Goal: Obtain resource: Obtain resource

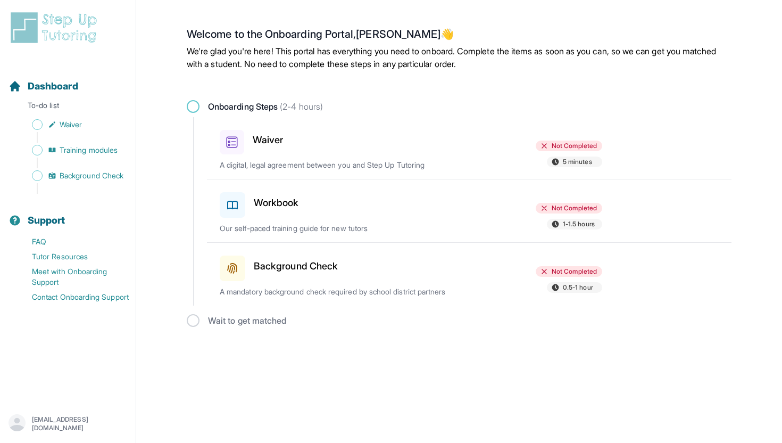
click at [232, 143] on icon at bounding box center [232, 142] width 12 height 12
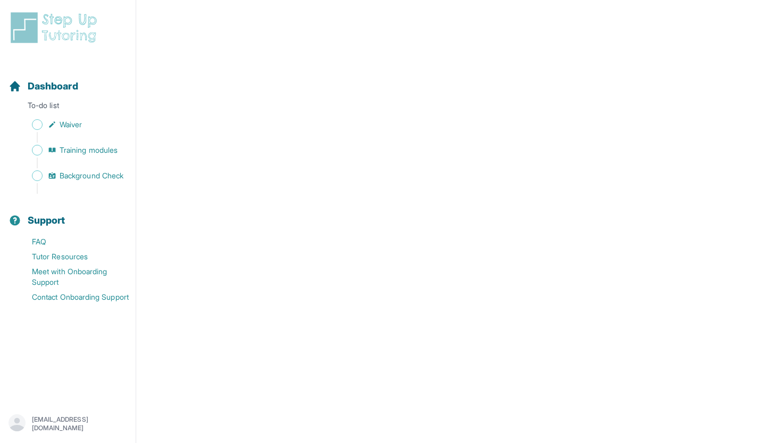
scroll to position [1177, 0]
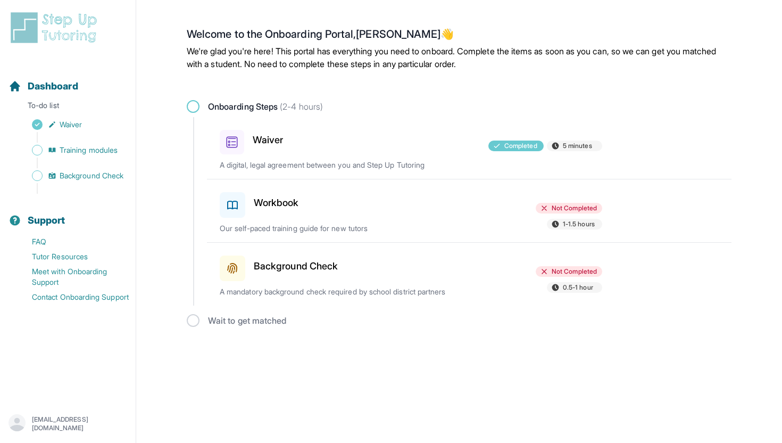
click at [266, 204] on h3 "Workbook" at bounding box center [276, 202] width 45 height 15
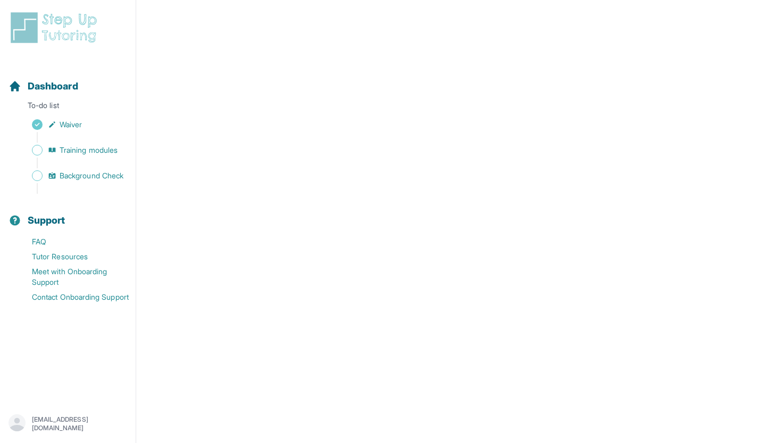
scroll to position [197, 0]
